Goal: Information Seeking & Learning: Understand process/instructions

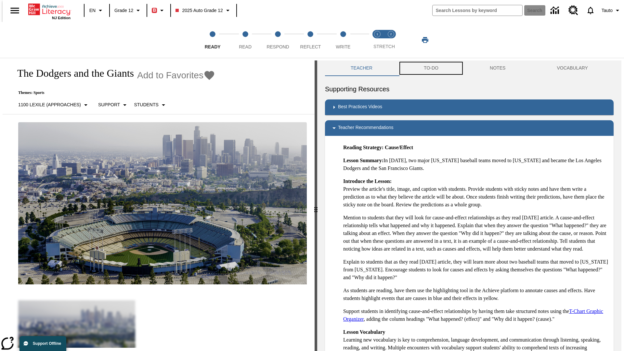
click at [430, 68] on button "TO-DO" at bounding box center [431, 68] width 66 height 16
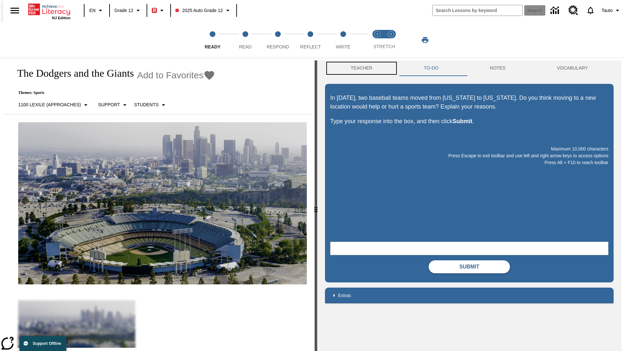
scroll to position [0, 0]
click at [359, 68] on button "Teacher" at bounding box center [361, 68] width 73 height 16
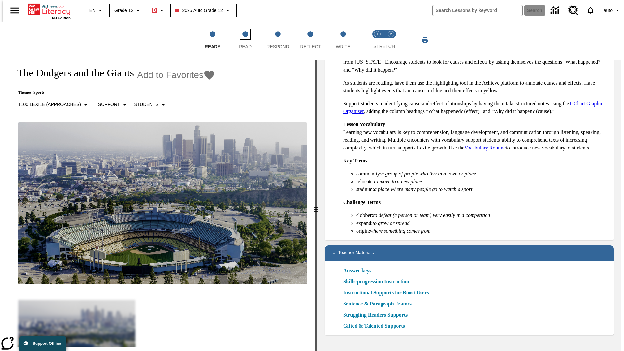
click at [245, 40] on span "Read" at bounding box center [245, 44] width 13 height 12
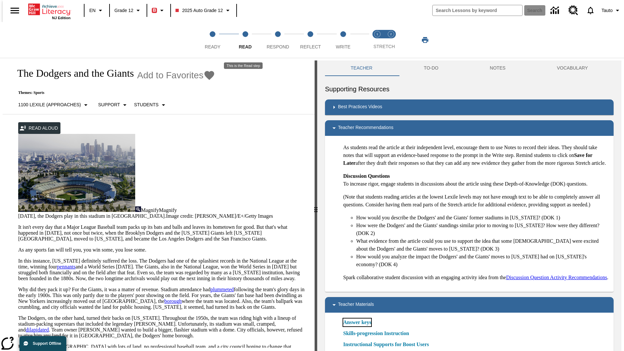
click at [357, 326] on link "Answer keys" at bounding box center [357, 322] width 28 height 8
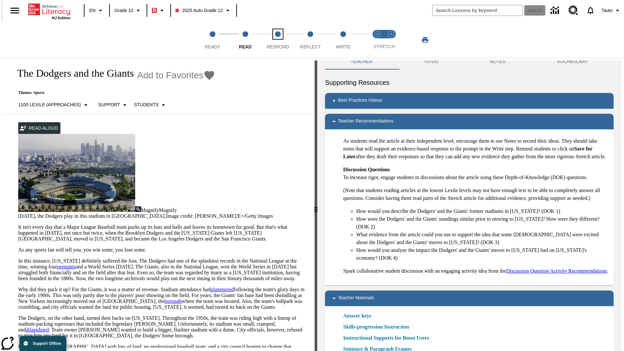
click at [278, 40] on span "Respond" at bounding box center [277, 44] width 22 height 12
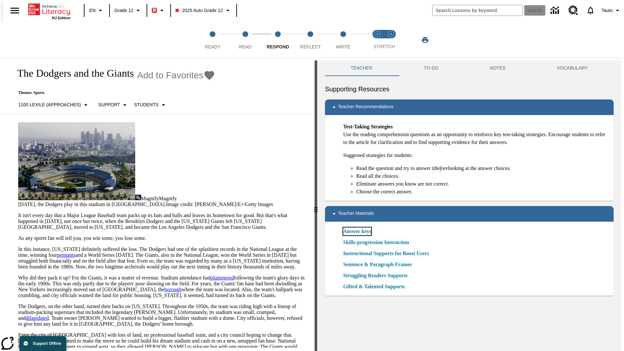
click at [357, 231] on link "Answer keys" at bounding box center [357, 231] width 28 height 8
click at [310, 40] on span "Reflect" at bounding box center [310, 44] width 21 height 12
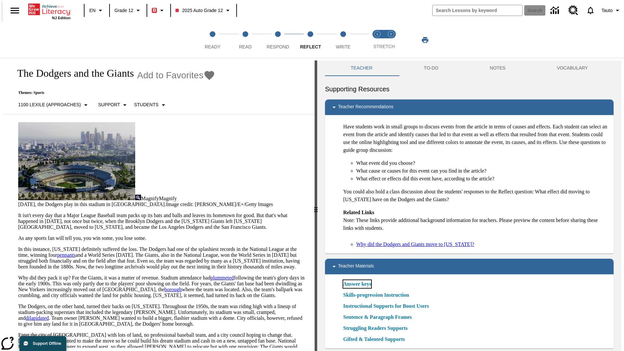
click at [357, 284] on link "Answer keys" at bounding box center [357, 284] width 28 height 8
click at [343, 40] on span "Write" at bounding box center [342, 44] width 15 height 12
